Goal: Check status

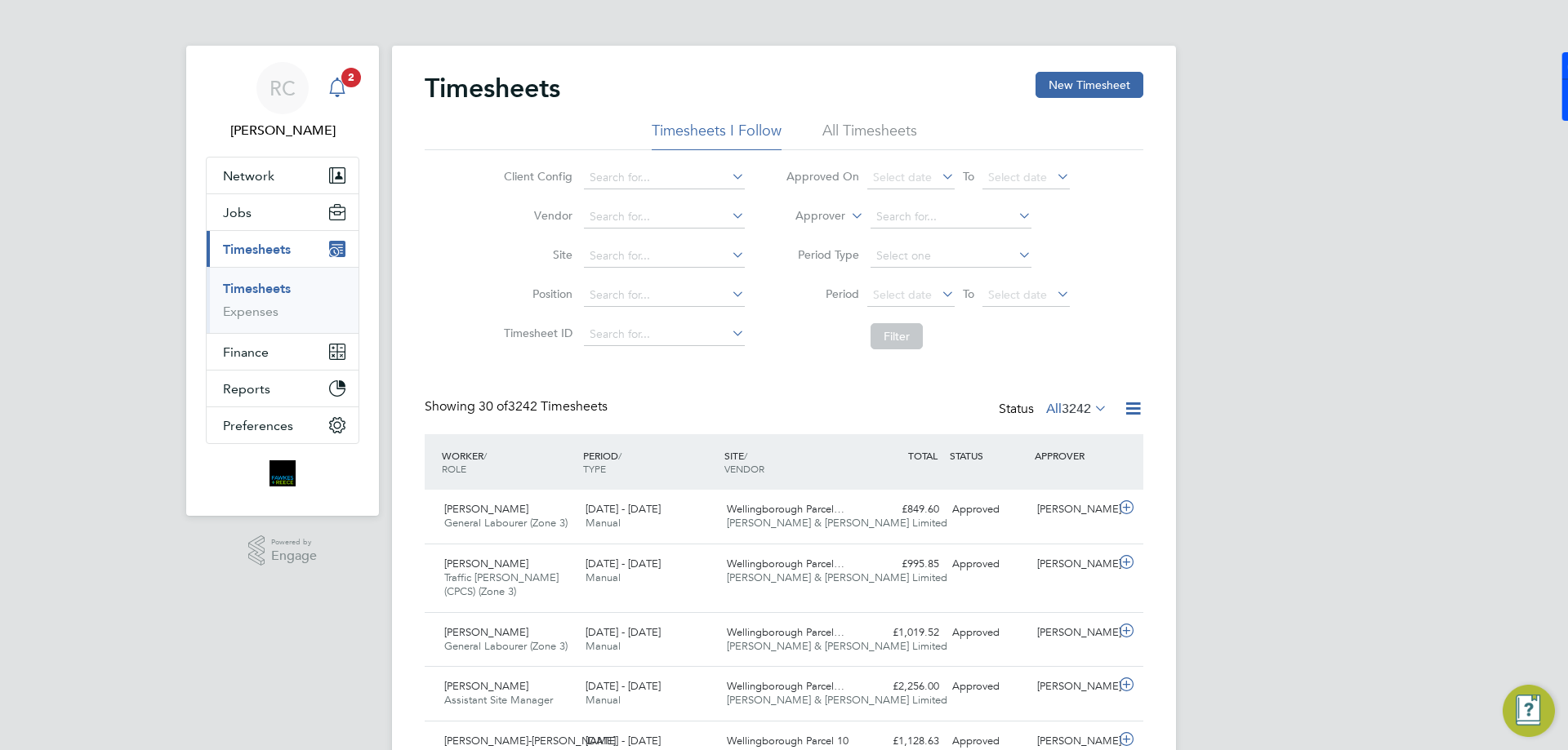
click at [337, 84] on icon "Main navigation" at bounding box center [337, 87] width 19 height 19
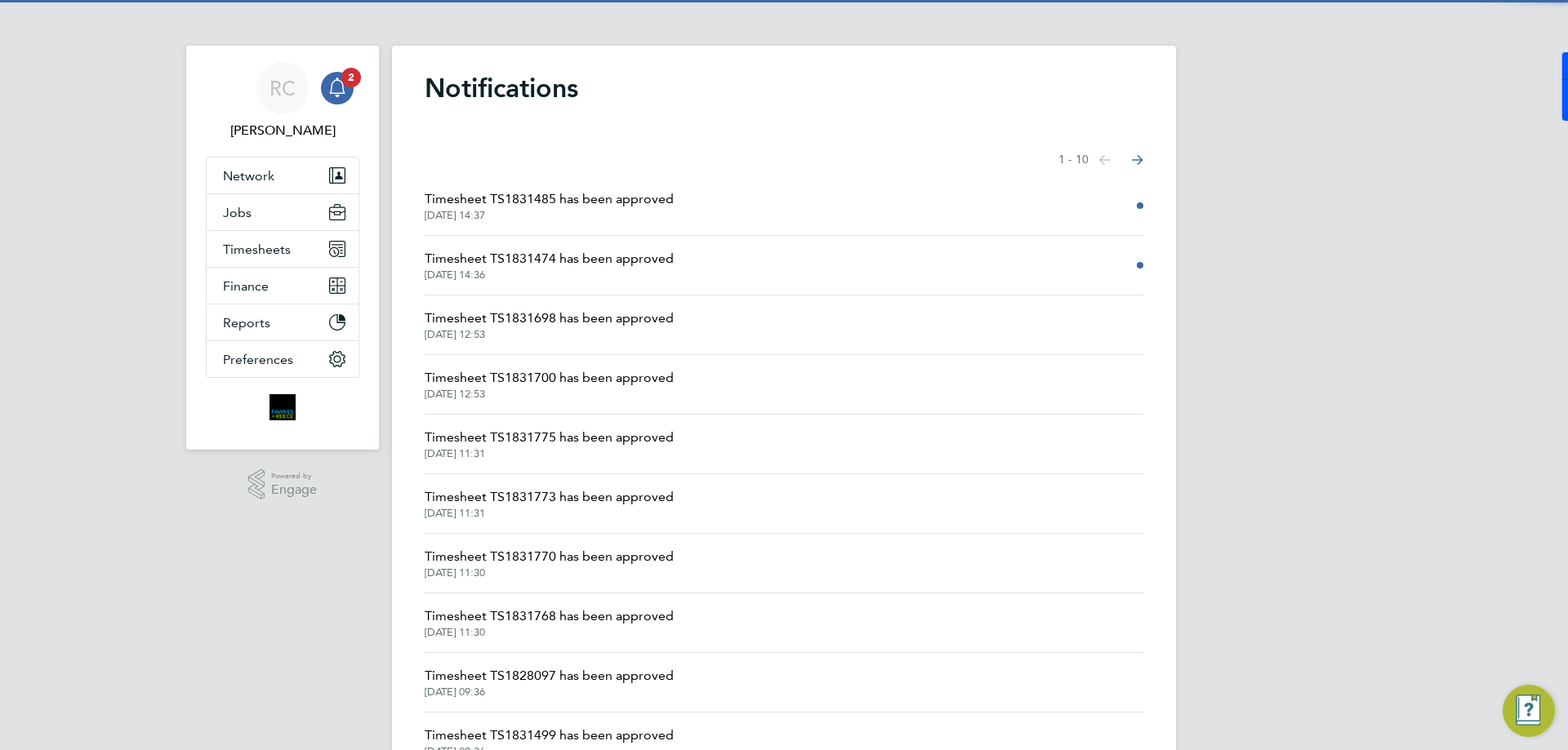
click at [632, 198] on span "Timesheet TS1831485 has been approved" at bounding box center [549, 199] width 249 height 19
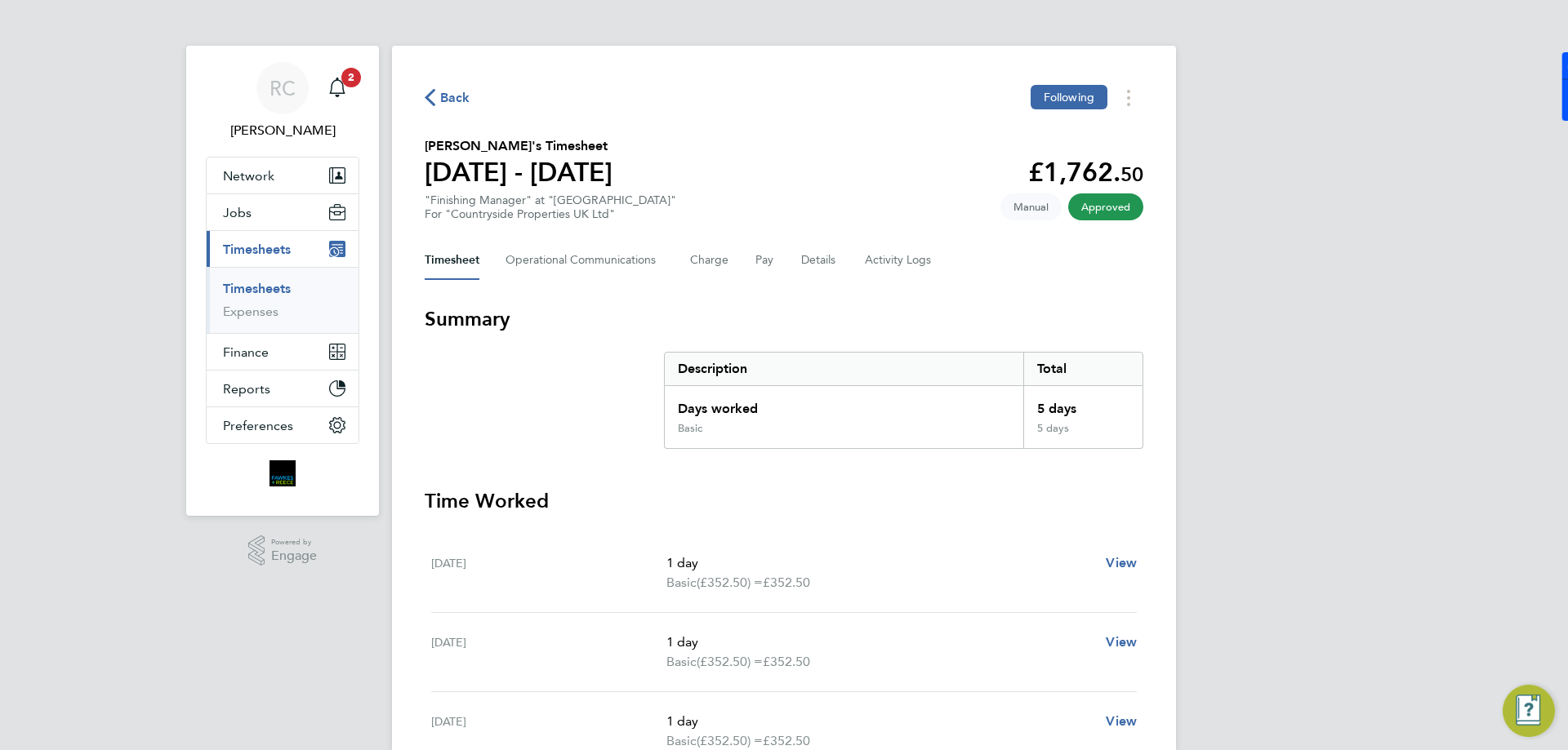
click at [462, 95] on span "Back" at bounding box center [455, 98] width 30 height 19
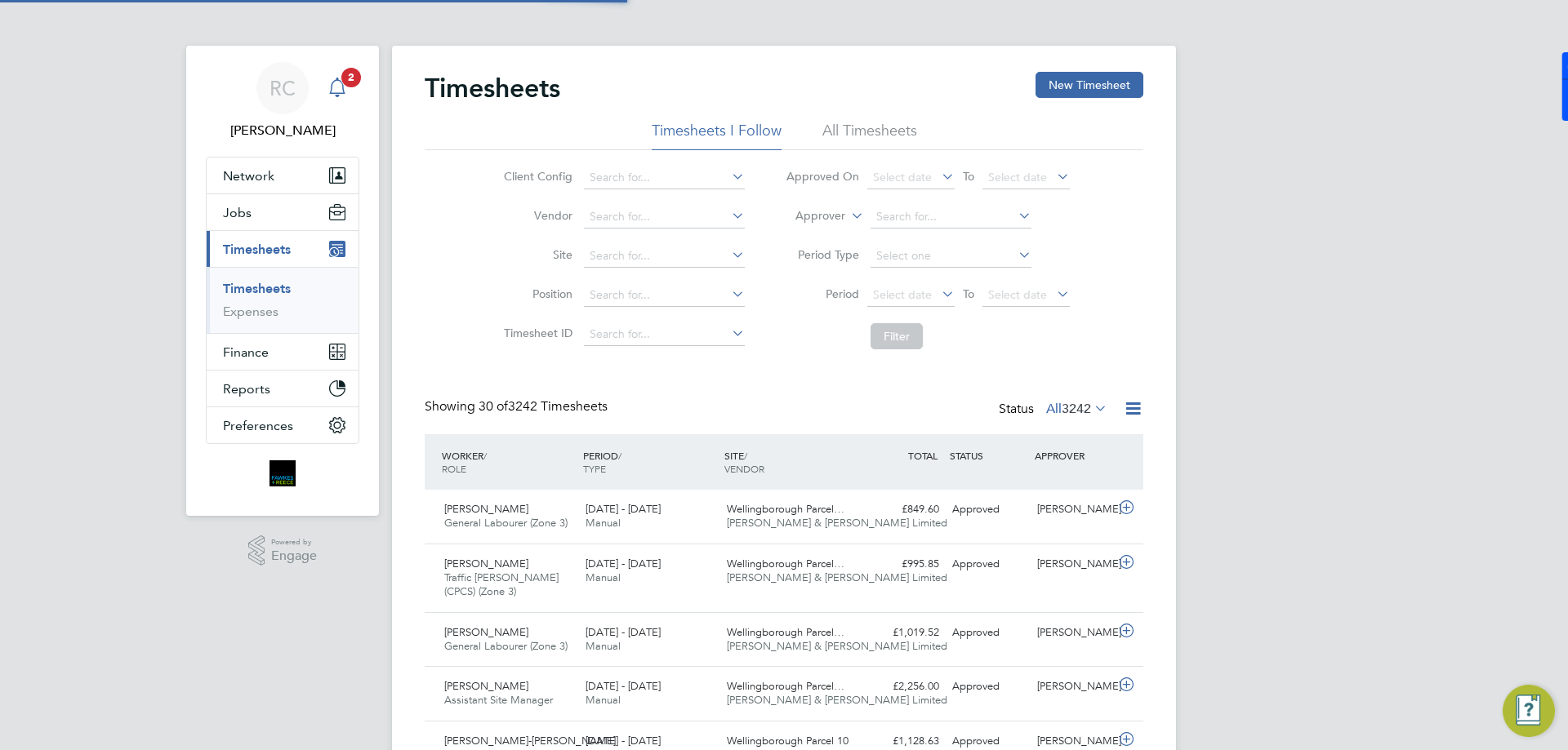
click at [345, 85] on app-alerts-badge "2" at bounding box center [350, 77] width 21 height 22
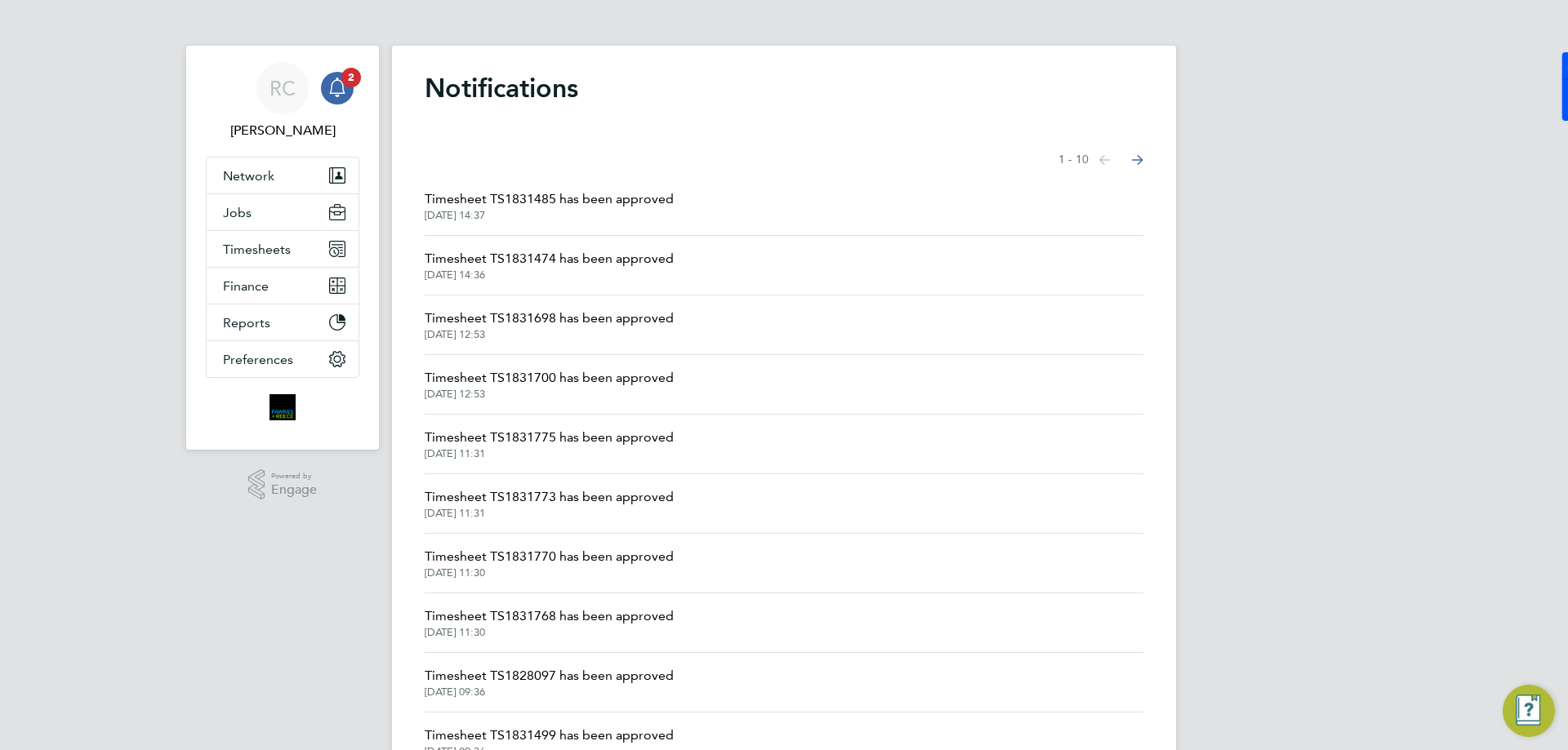
click at [611, 265] on span "Timesheet TS1831474 has been approved" at bounding box center [549, 258] width 249 height 19
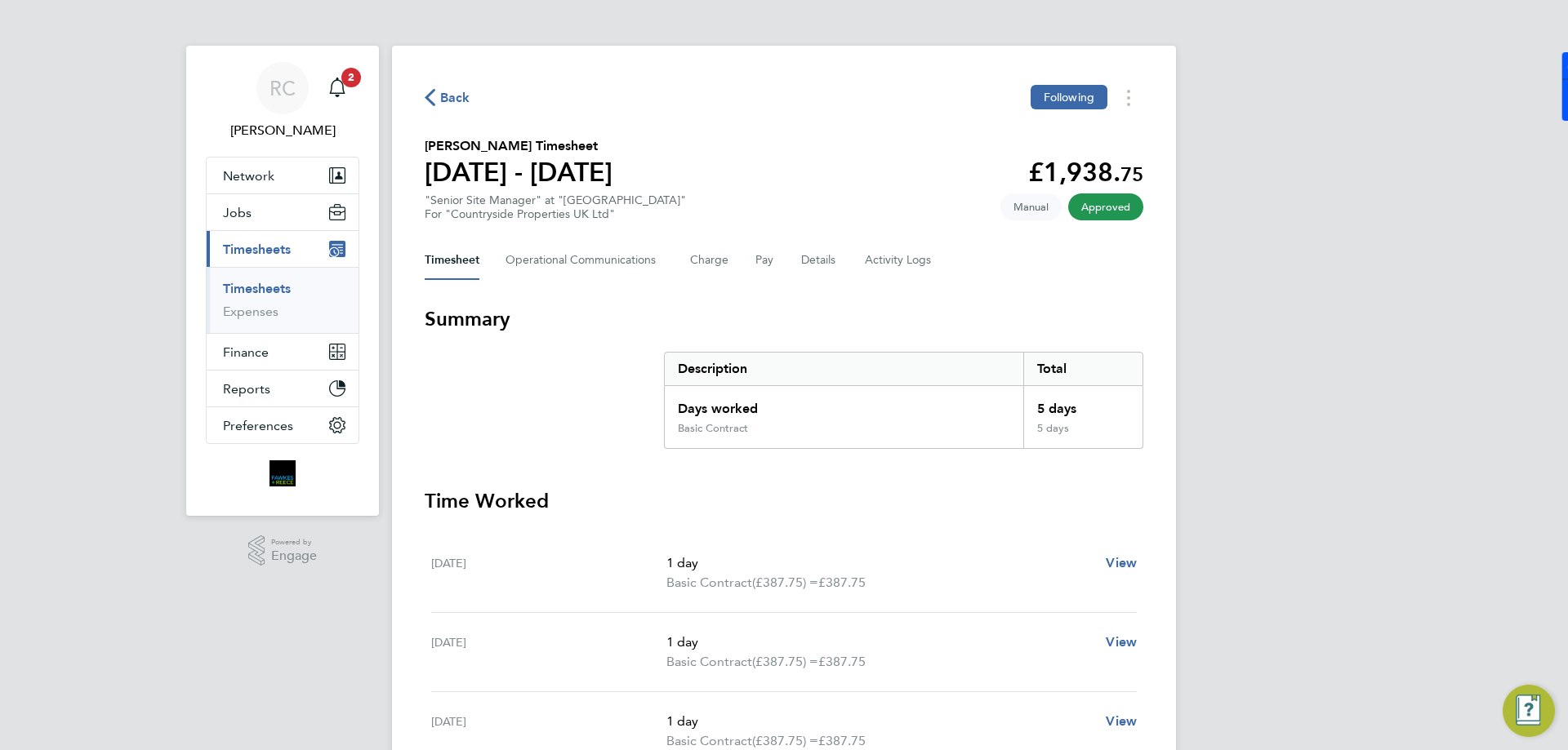
click at [275, 286] on link "Timesheets" at bounding box center [256, 288] width 68 height 16
